Goal: Task Accomplishment & Management: Manage account settings

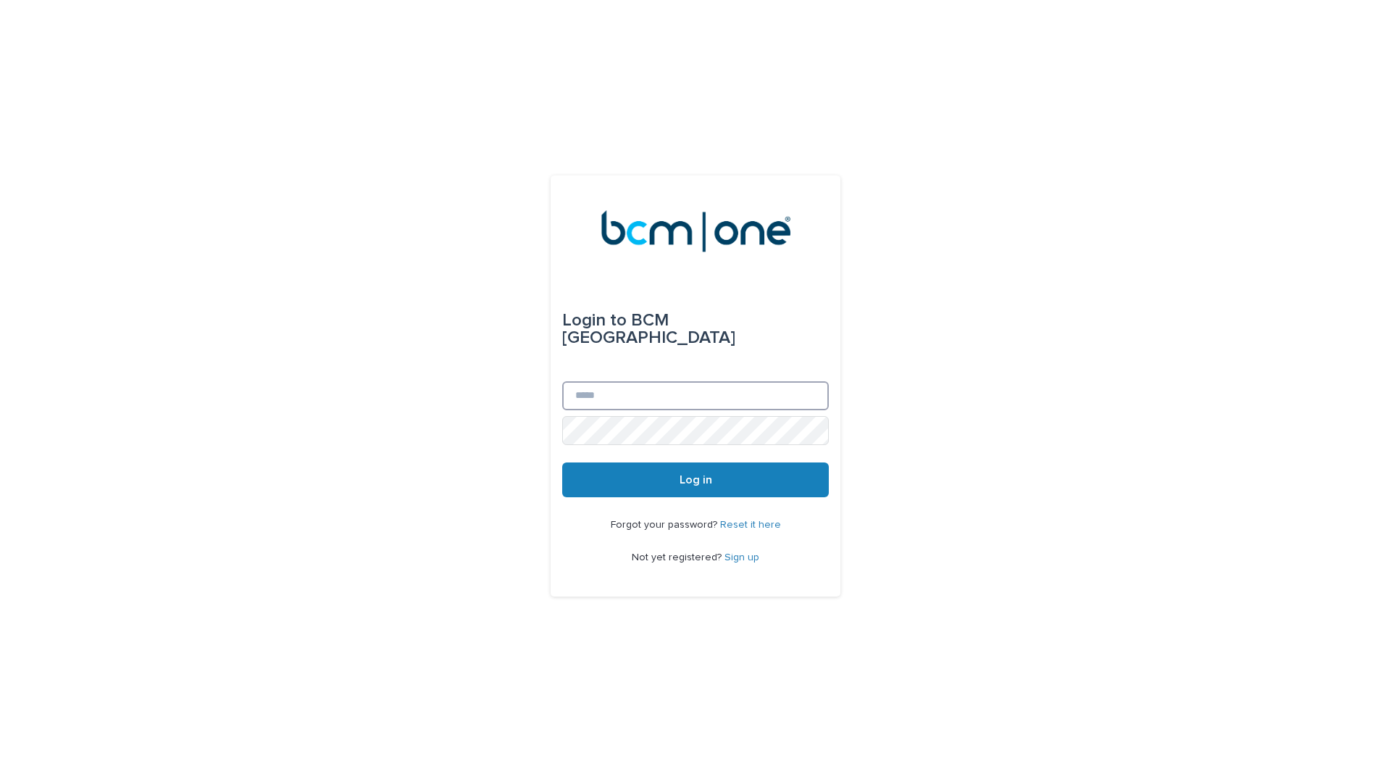
click at [681, 381] on input "Email" at bounding box center [695, 395] width 267 height 29
type input "**********"
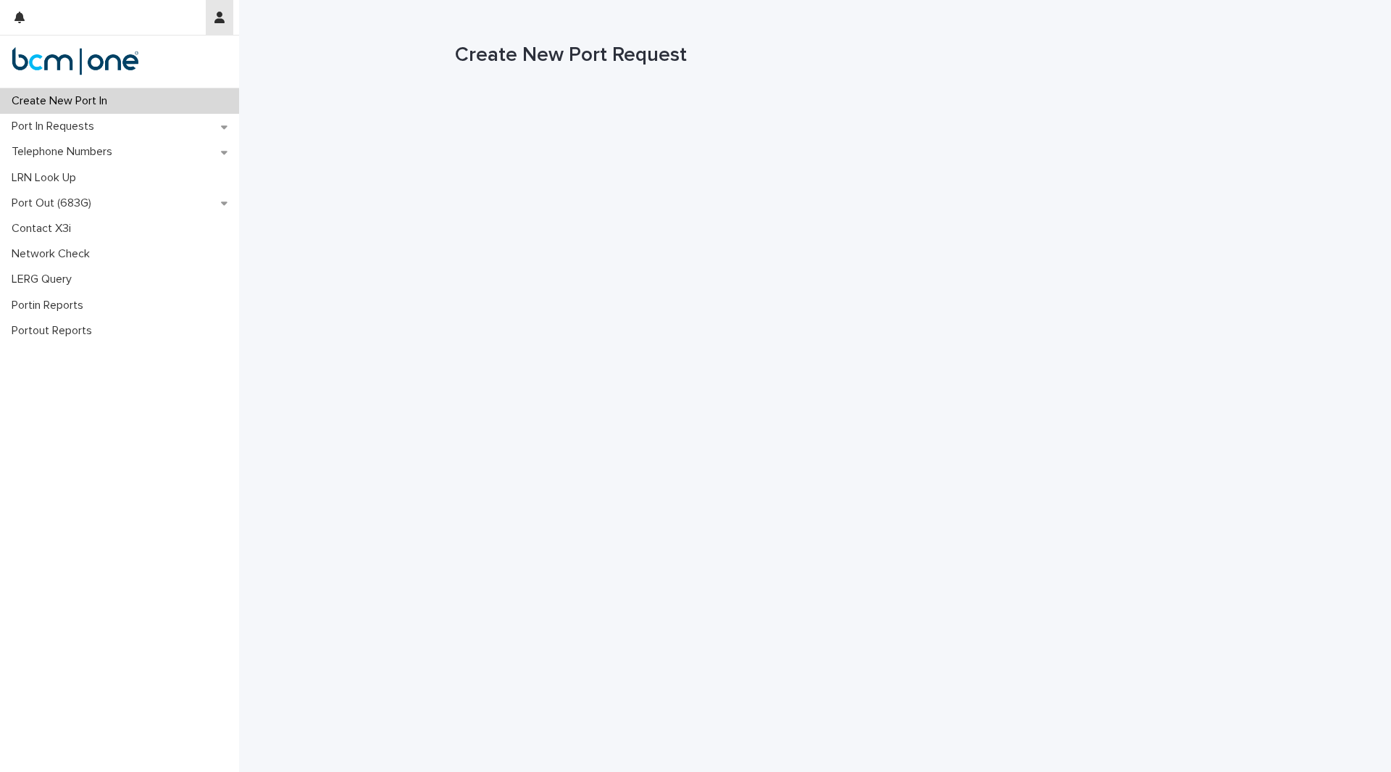
click at [215, 20] on icon "button" at bounding box center [219, 18] width 10 height 12
click at [152, 64] on p "Log Out" at bounding box center [177, 61] width 91 height 25
